Goal: Task Accomplishment & Management: Use online tool/utility

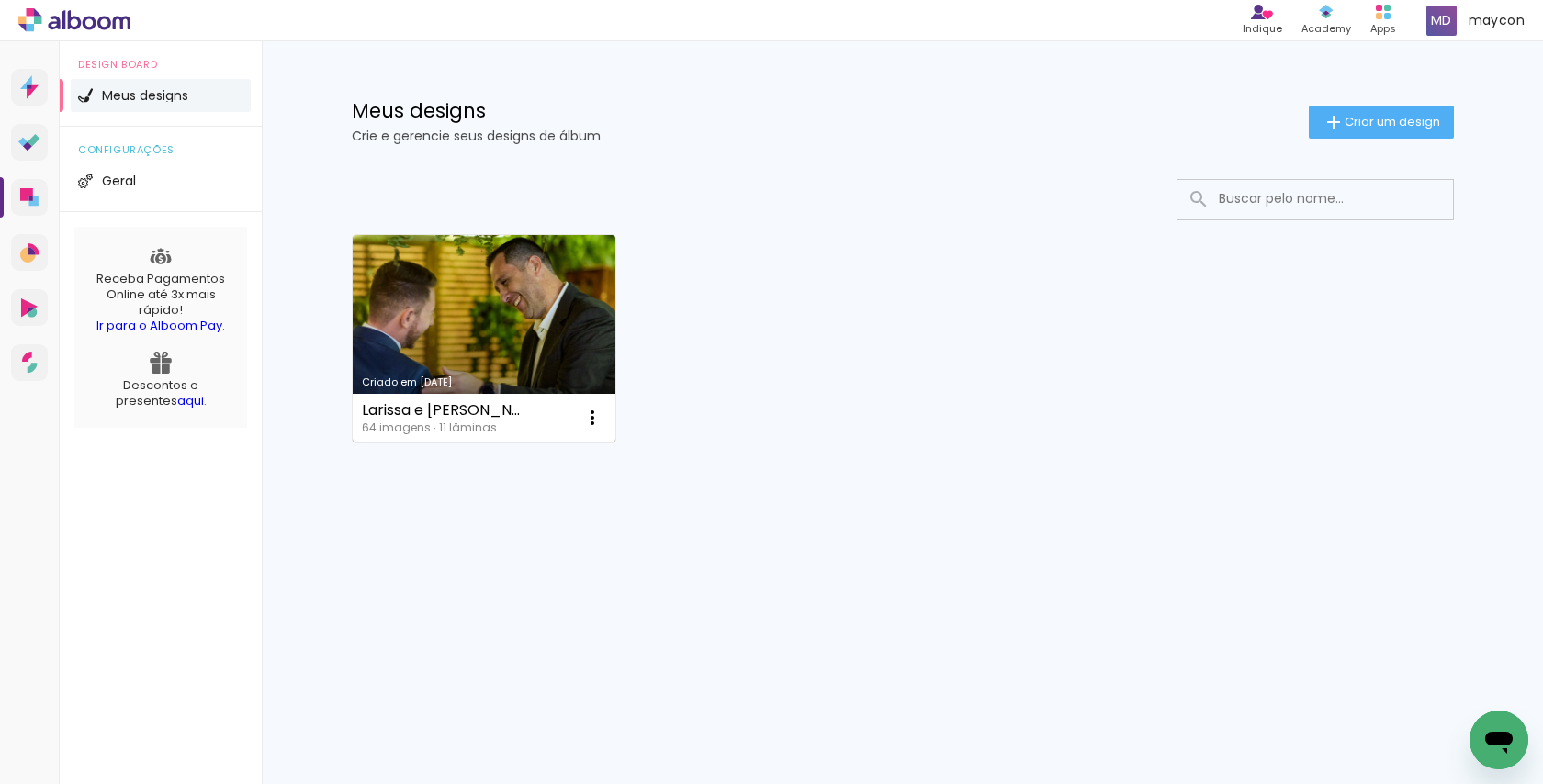
click at [419, 323] on link "Criado em [DATE]" at bounding box center [484, 338] width 263 height 208
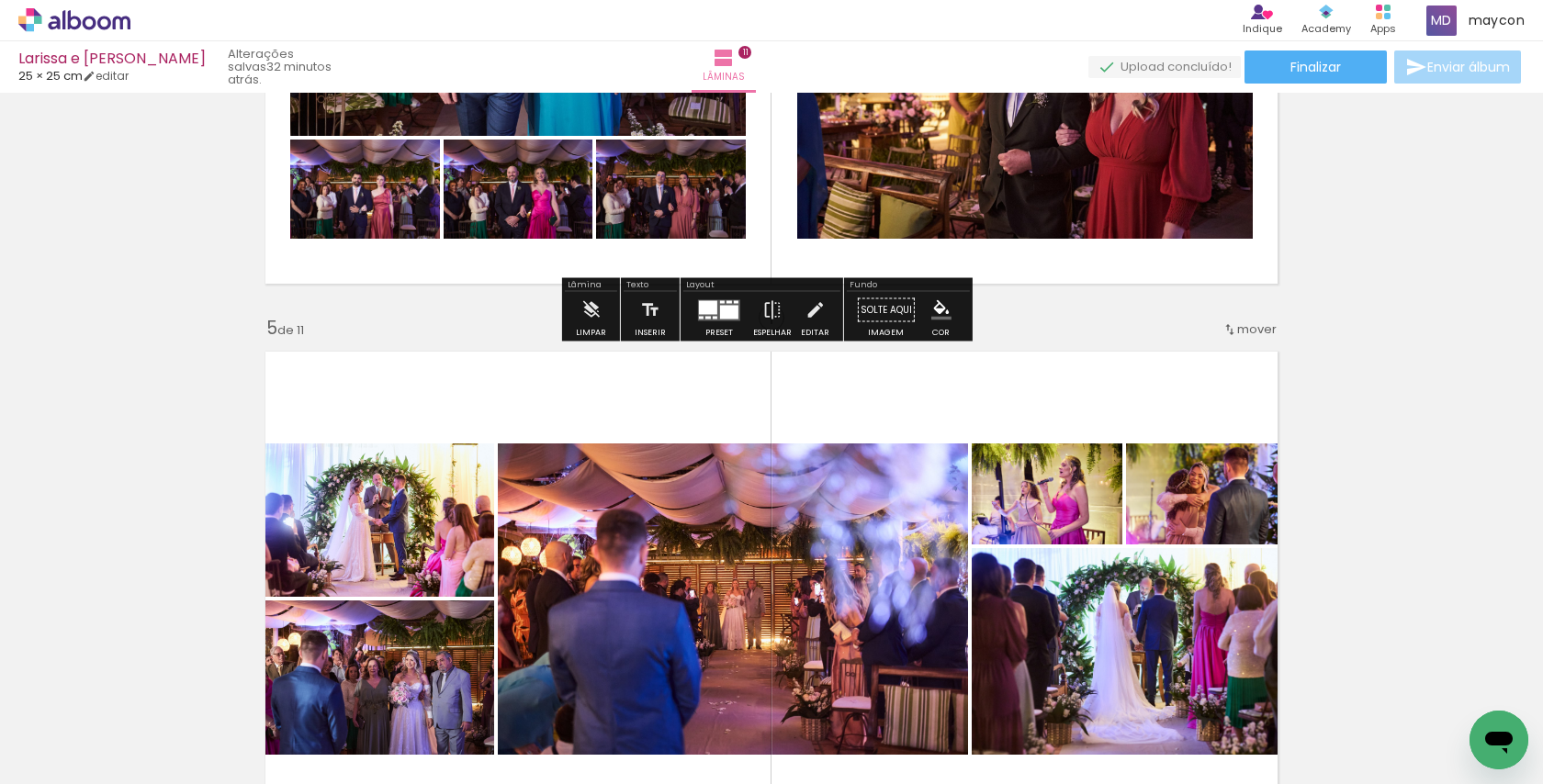
scroll to position [1726, 0]
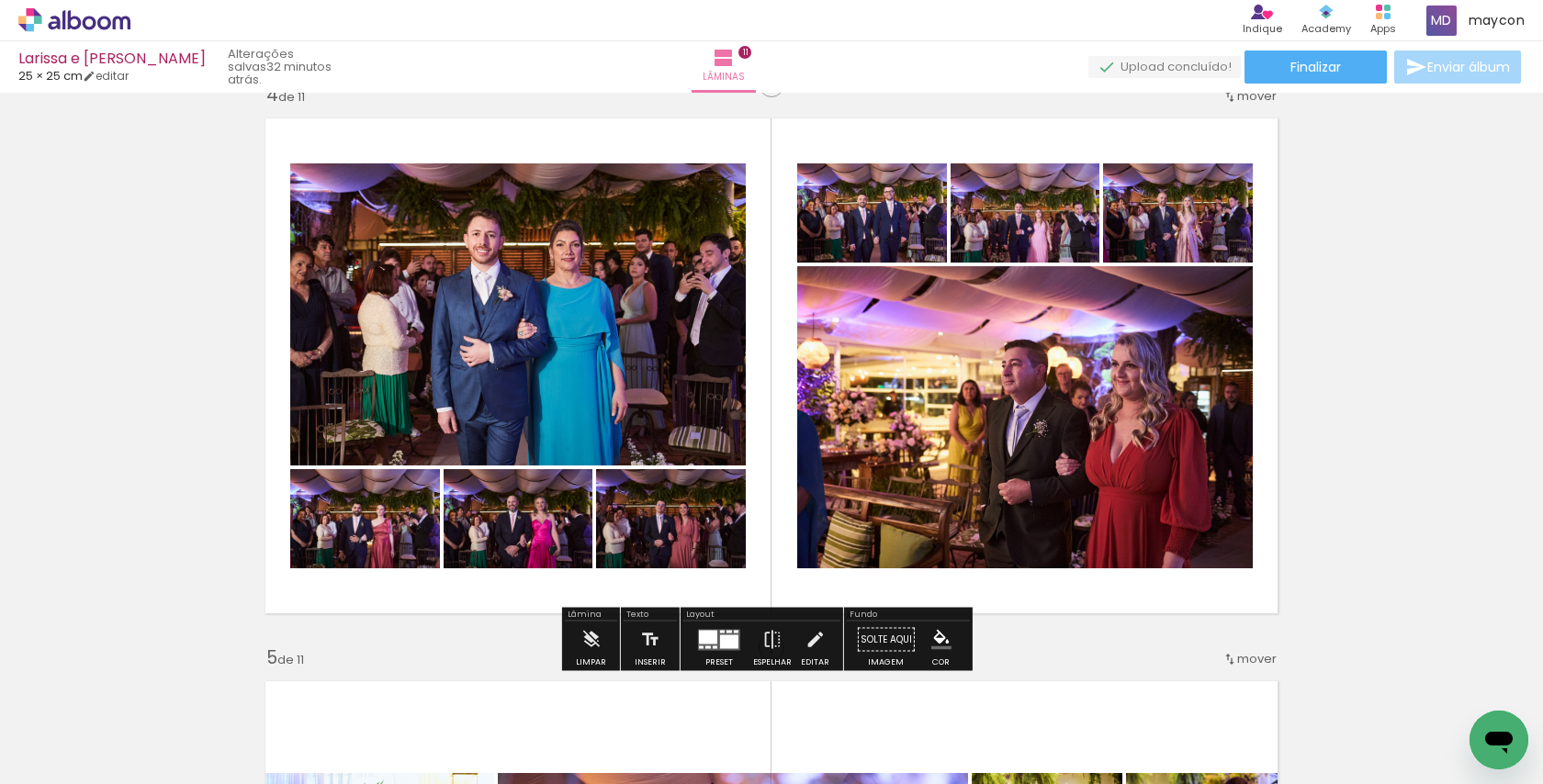
click at [715, 640] on quentale-layouter at bounding box center [719, 639] width 42 height 21
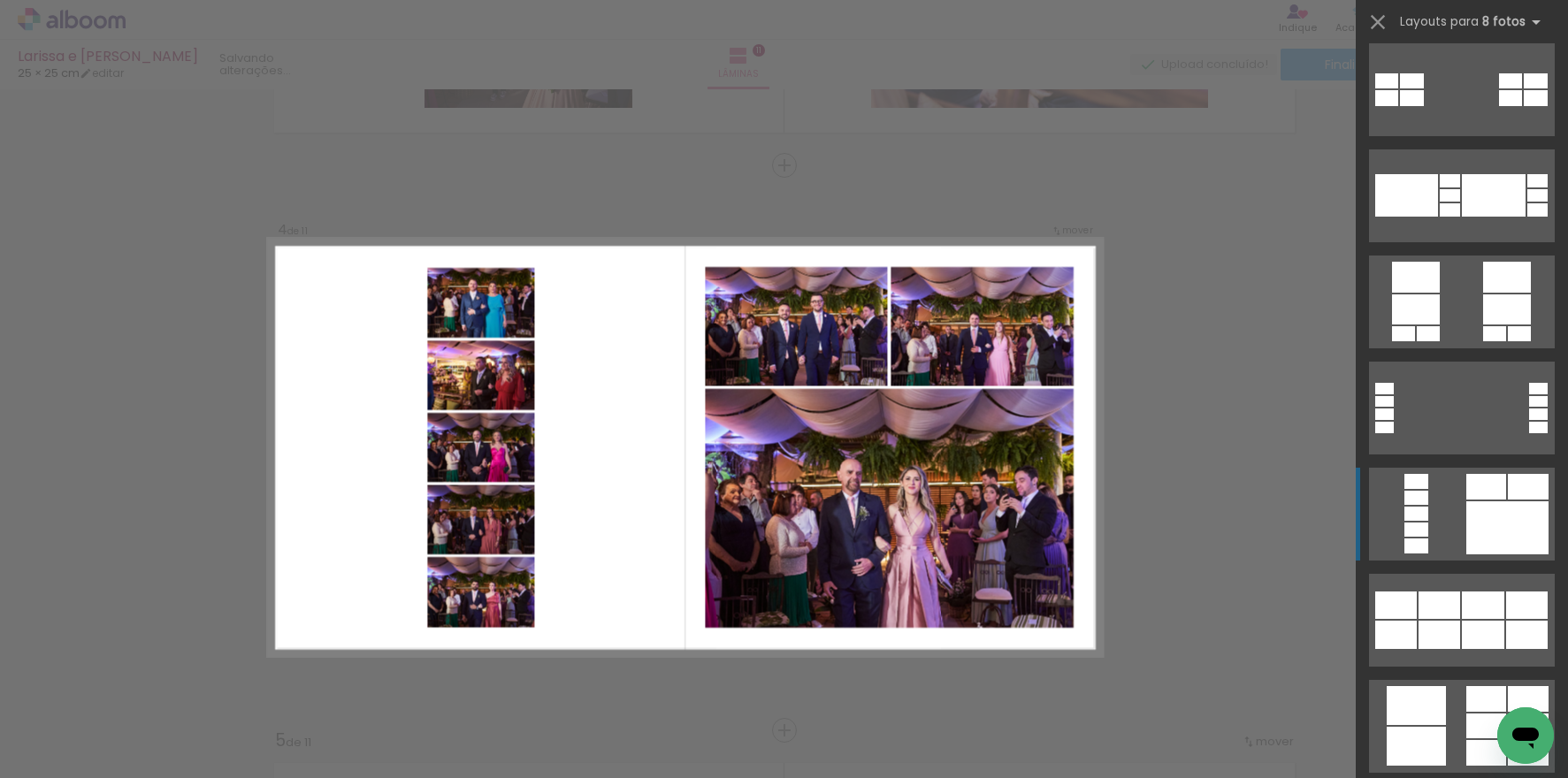
scroll to position [1303, 0]
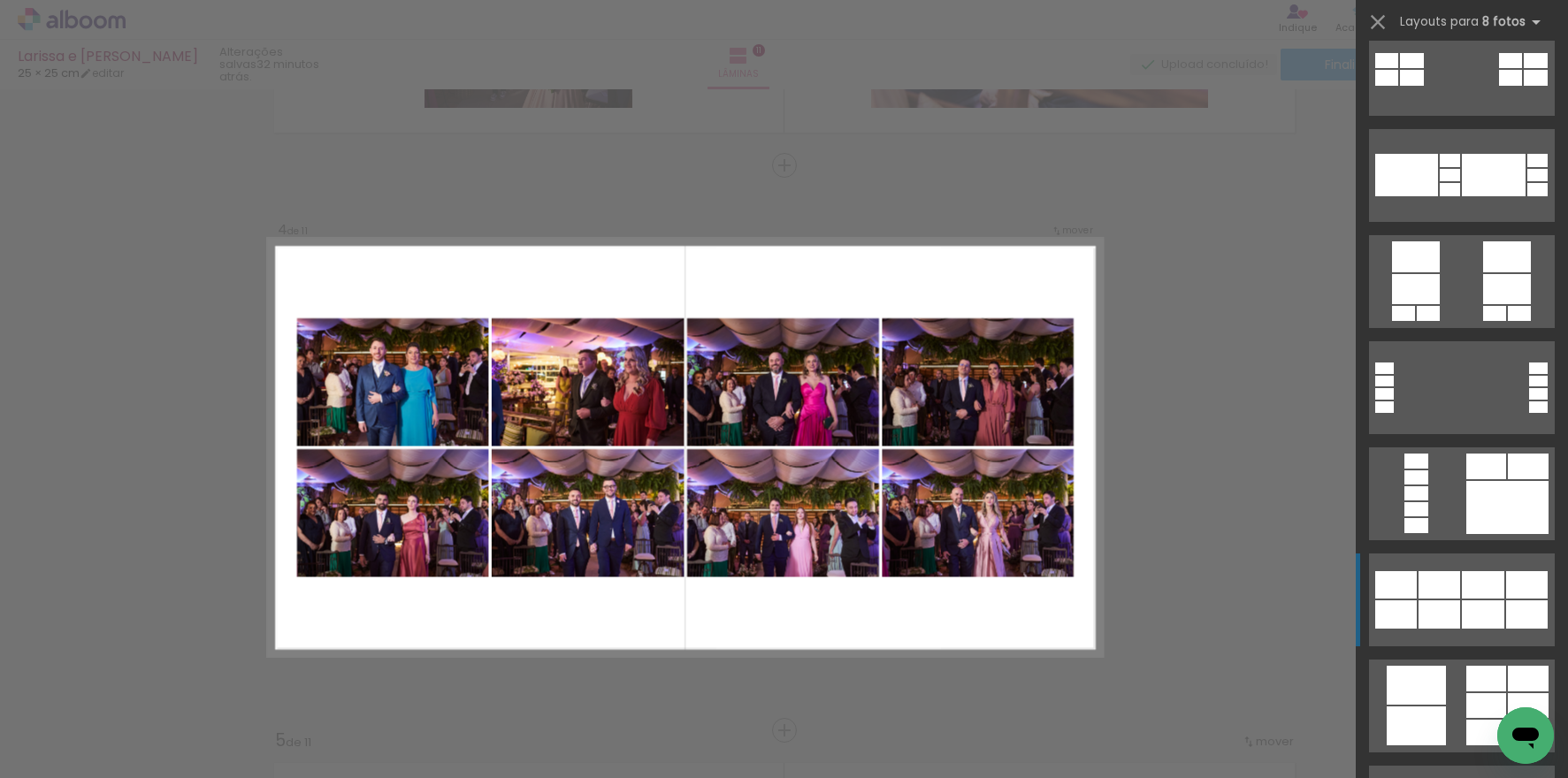
click at [1481, 603] on div at bounding box center [1483, 614] width 42 height 29
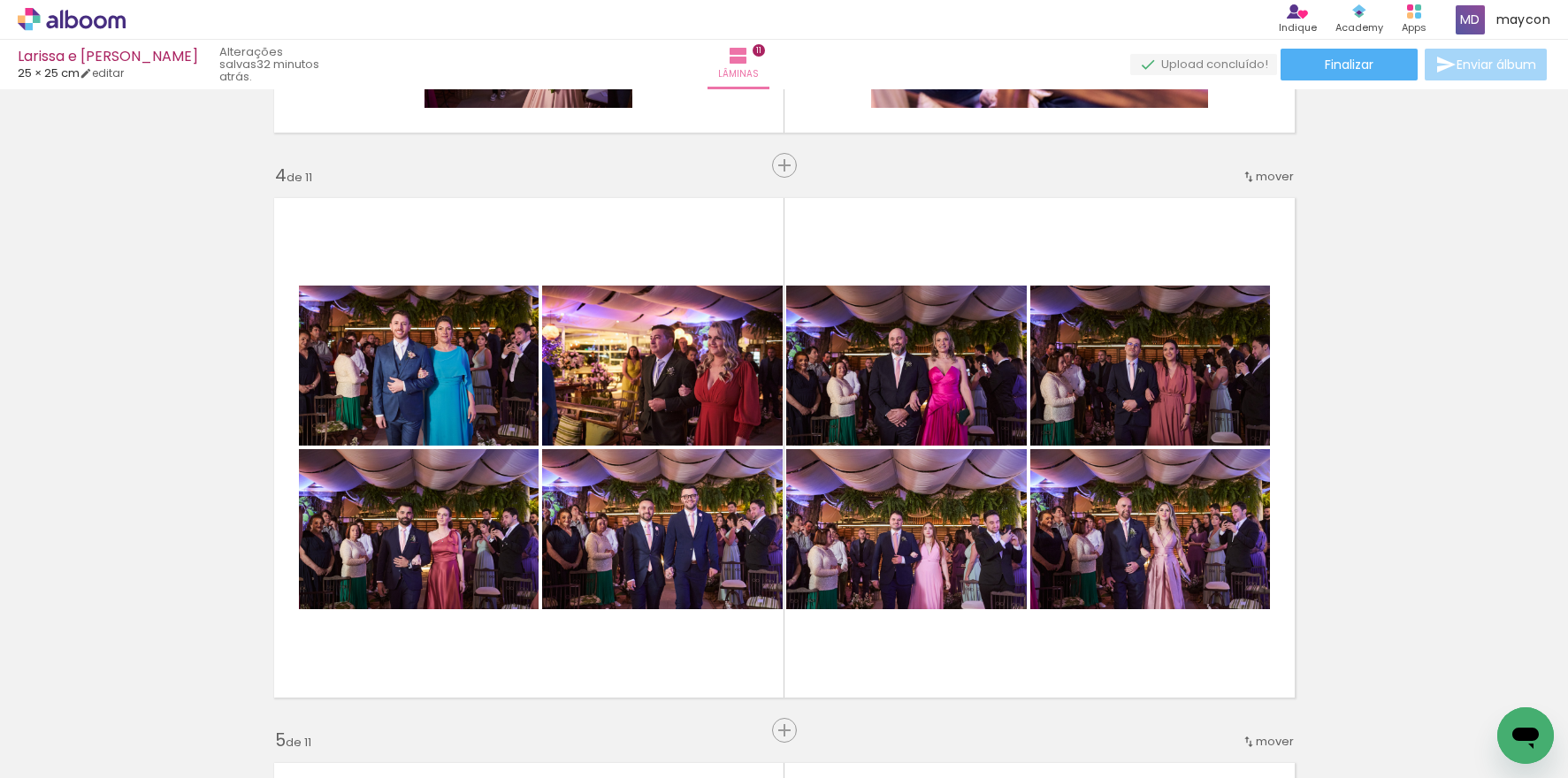
scroll to position [1771, 0]
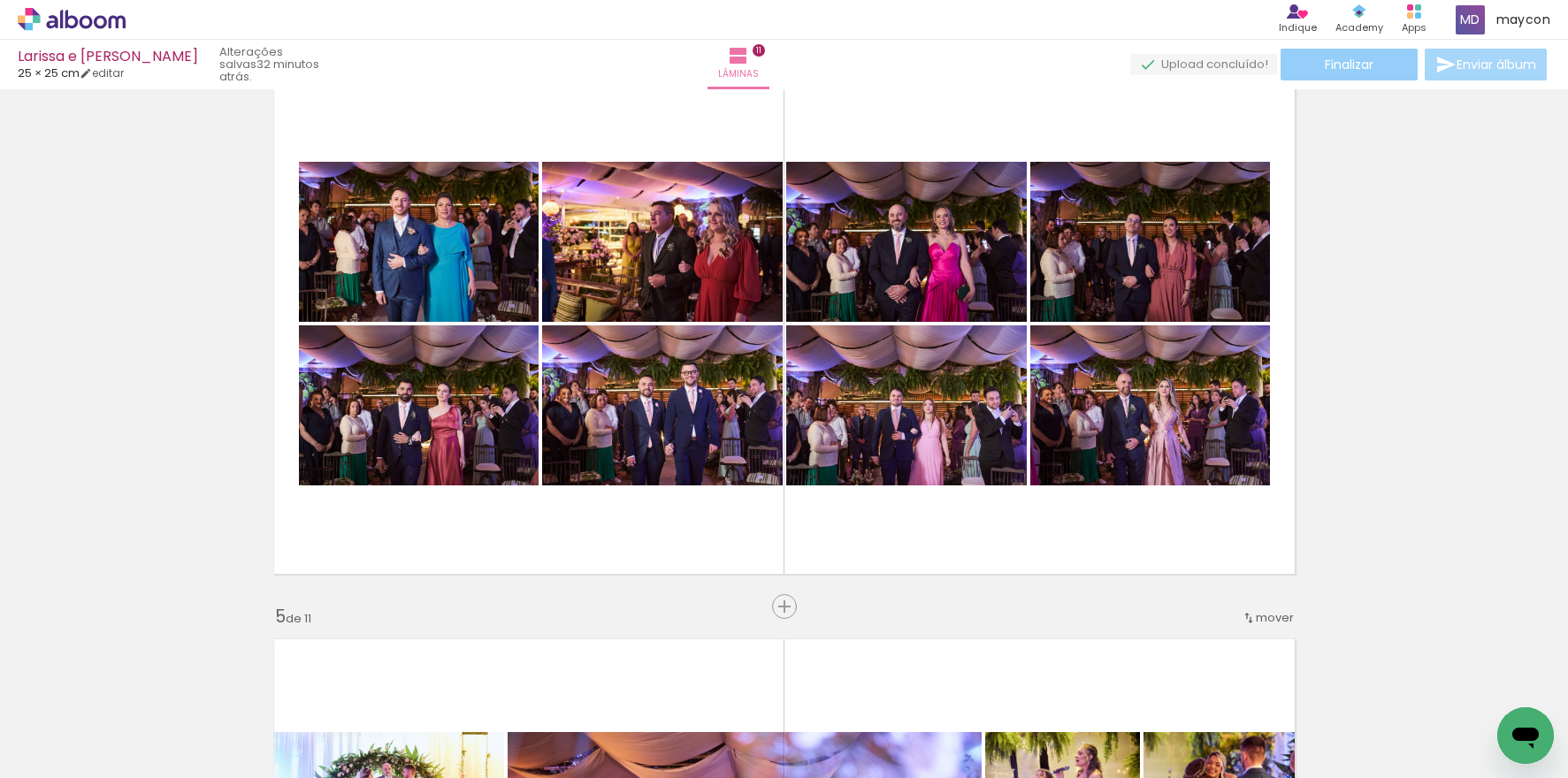
click at [1378, 65] on paper-button "Finalizar" at bounding box center [1348, 65] width 137 height 32
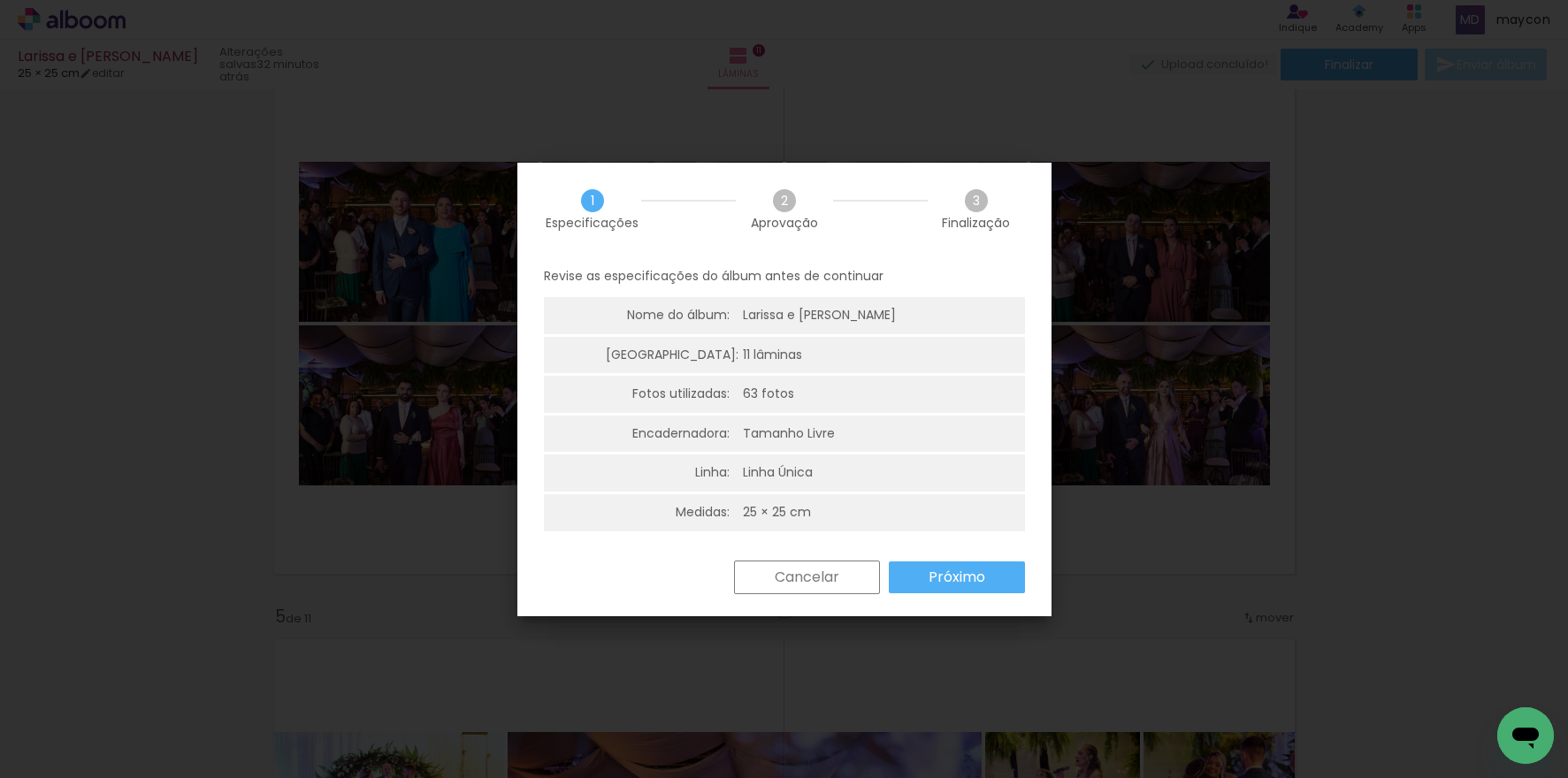
click at [0, 0] on paper-button "Próximo" at bounding box center [0, 0] width 0 height 0
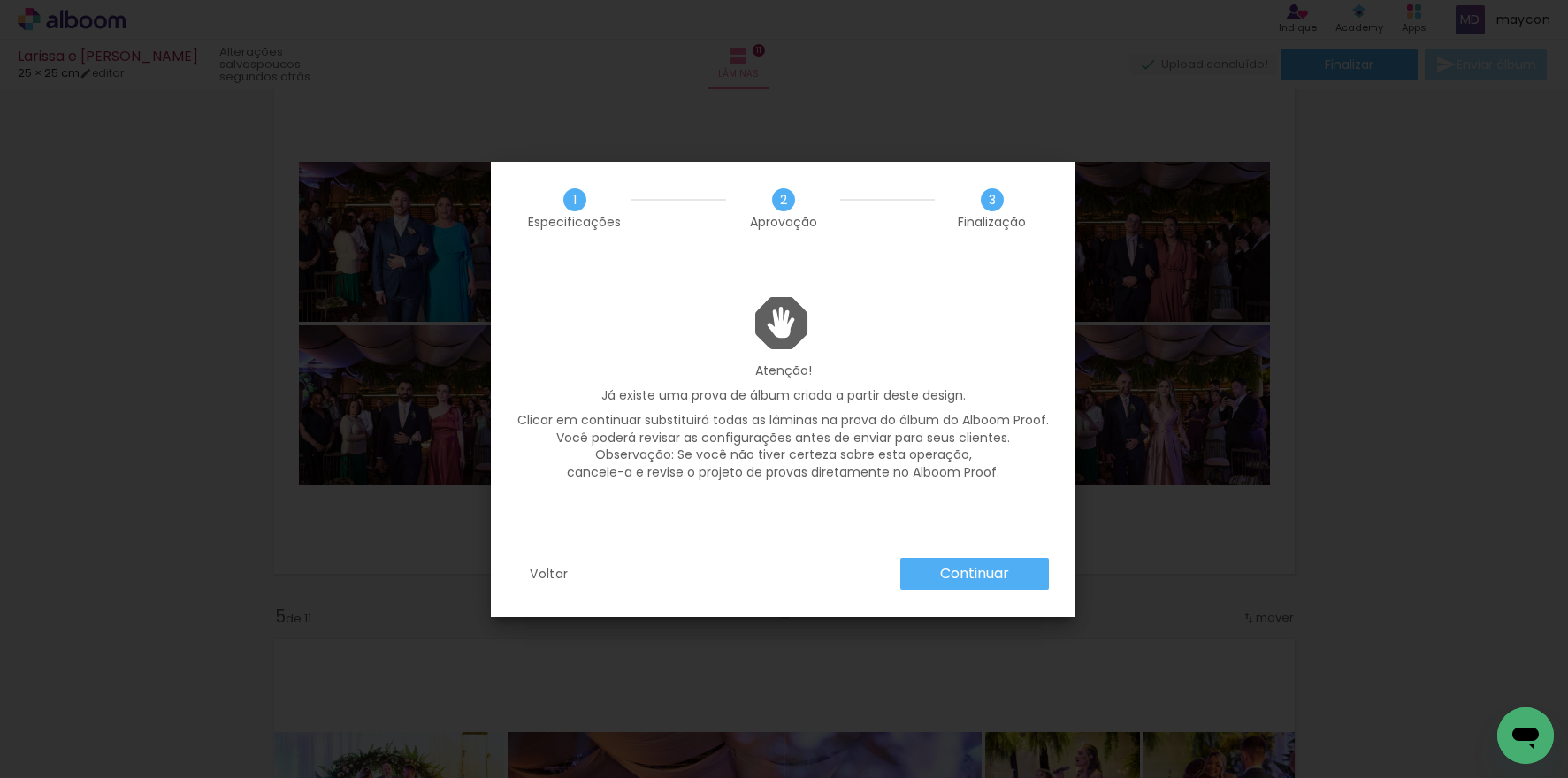
click at [0, 0] on slot "Continuar" at bounding box center [0, 0] width 0 height 0
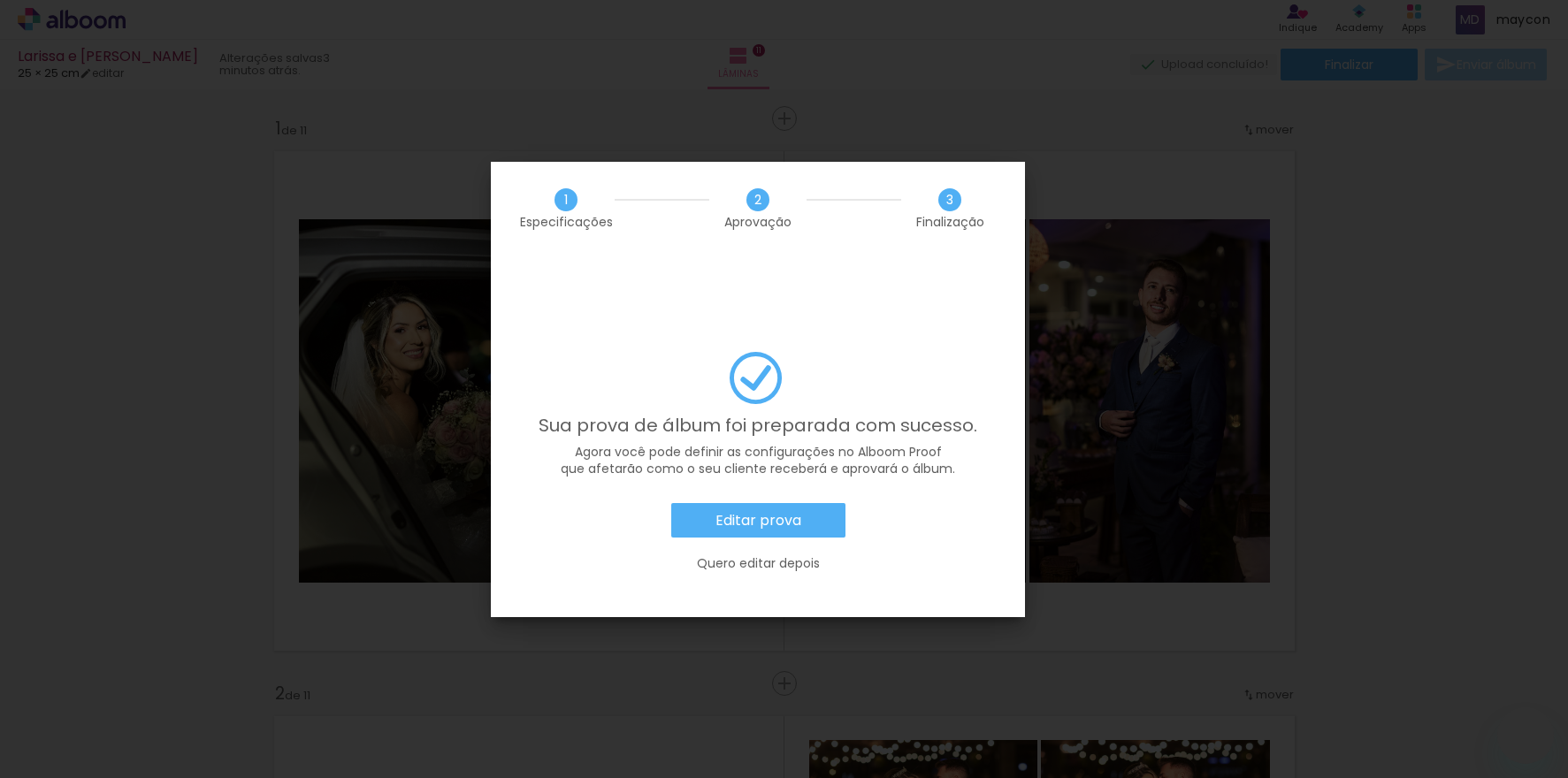
click at [0, 0] on slot "Editar prova" at bounding box center [0, 0] width 0 height 0
click at [747, 475] on iron-overlay-backdrop at bounding box center [784, 389] width 1568 height 778
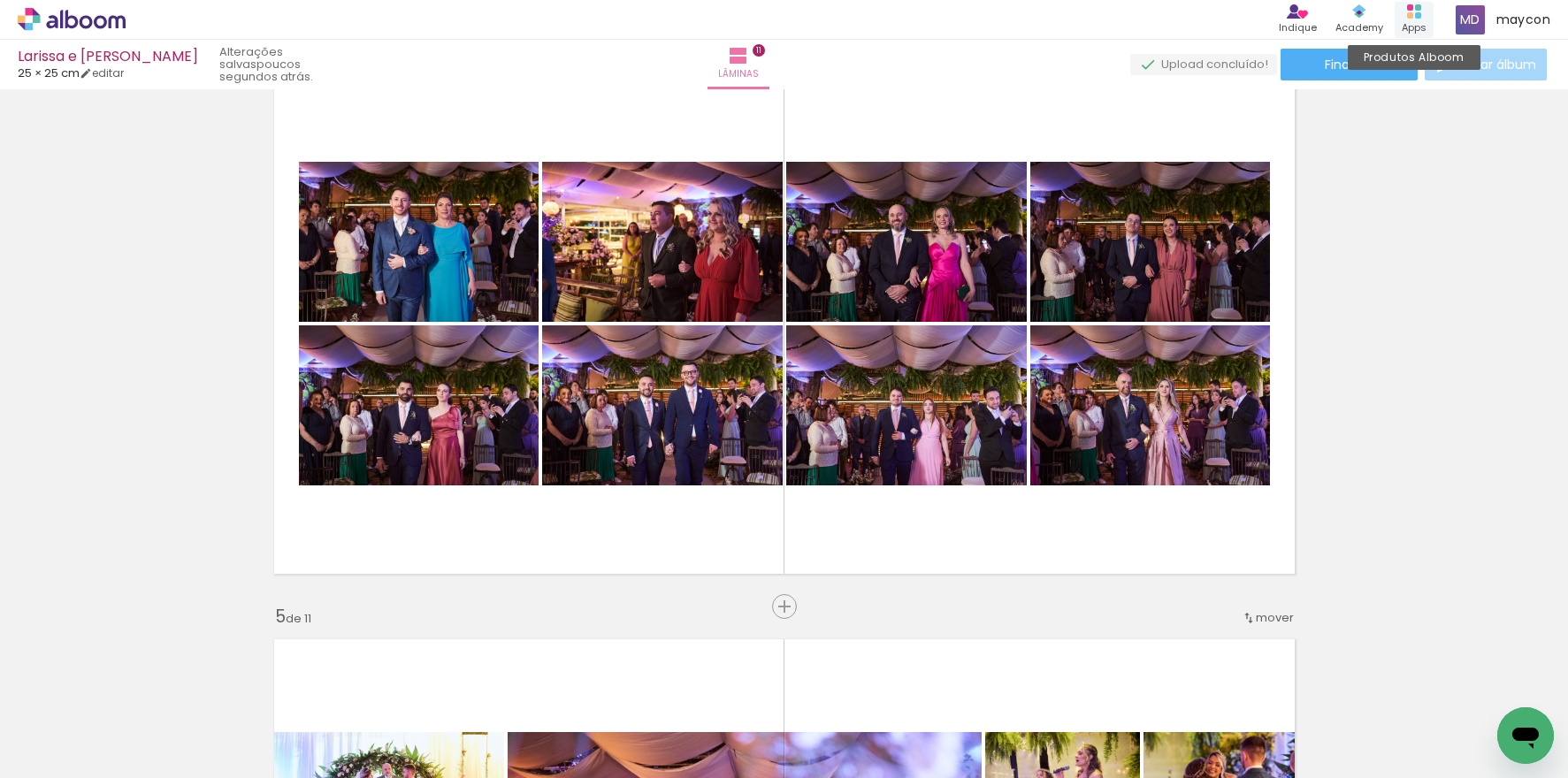
scroll to position [1303, 0]
